Goal: Browse casually

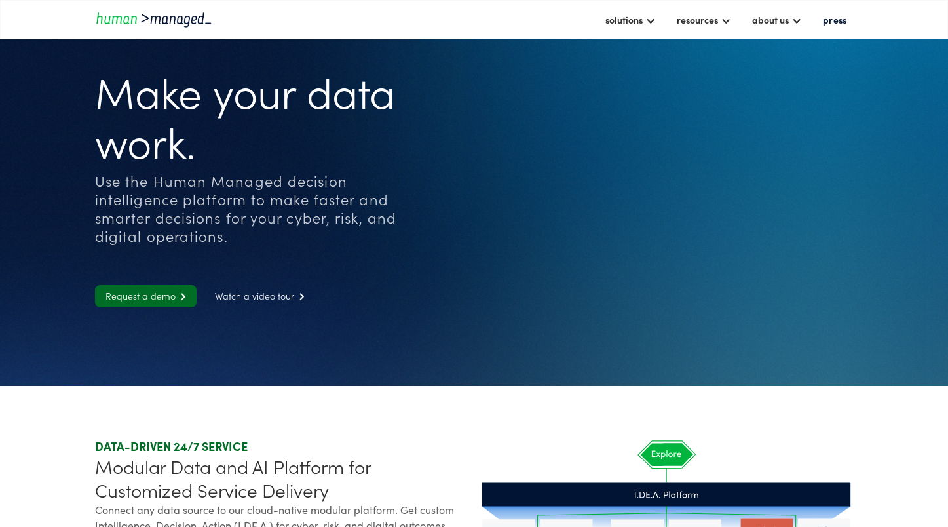
click at [733, 191] on icon at bounding box center [667, 179] width 374 height 254
